Goal: Task Accomplishment & Management: Use online tool/utility

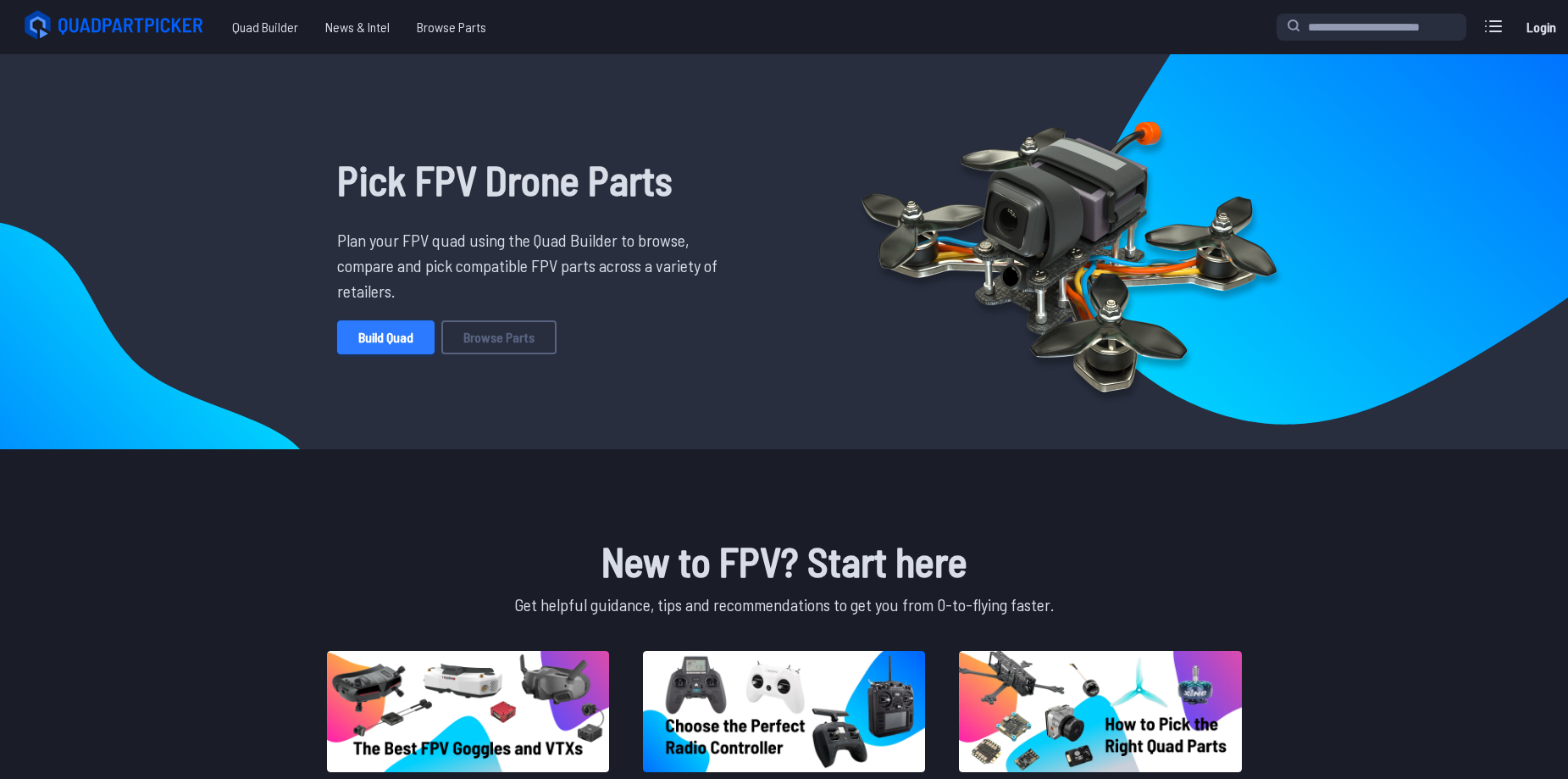
click at [407, 339] on link "Build Quad" at bounding box center [386, 338] width 97 height 34
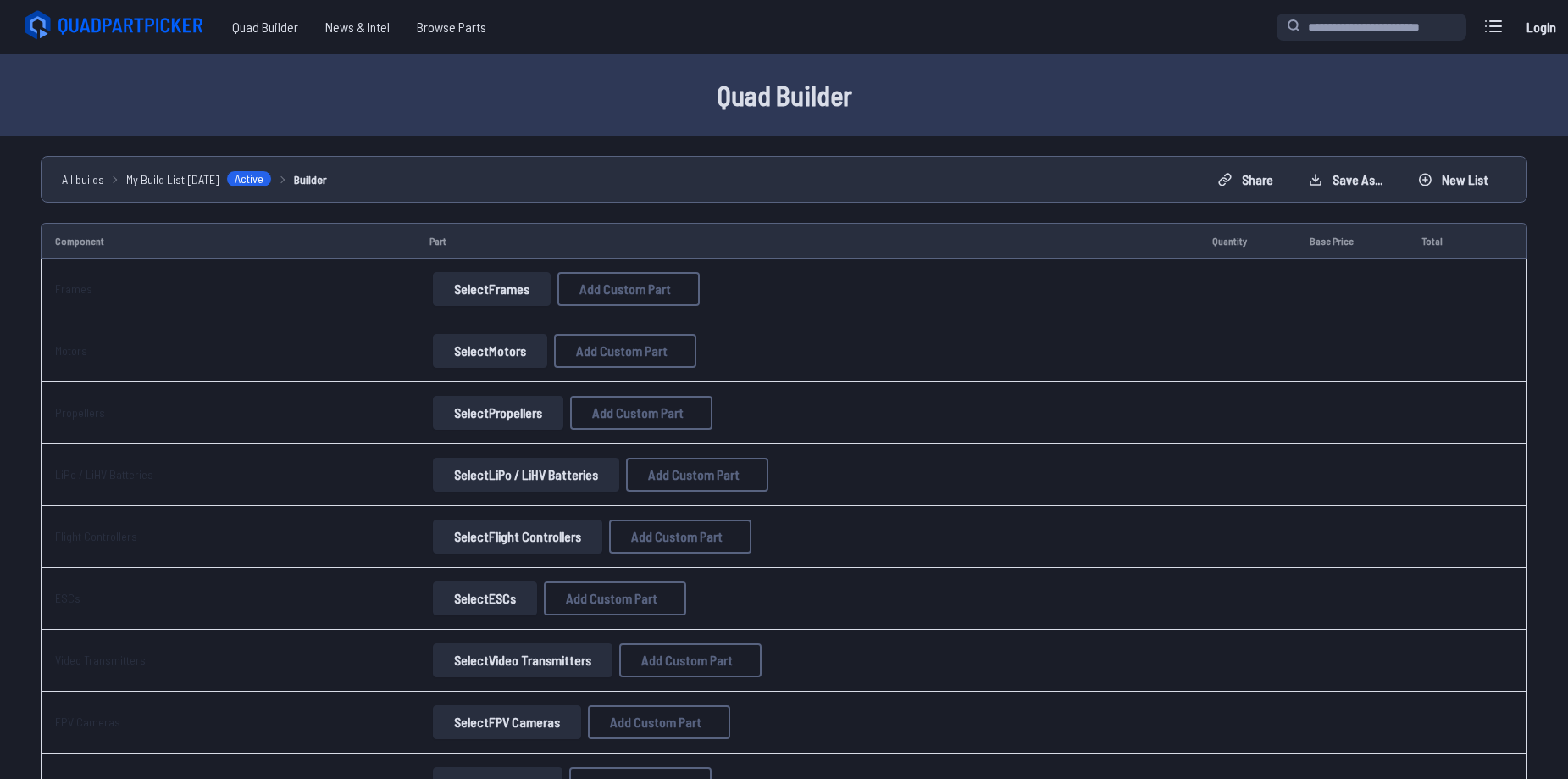
click at [493, 290] on button "Select Frames" at bounding box center [491, 289] width 118 height 34
